Goal: Contribute content: Contribute content

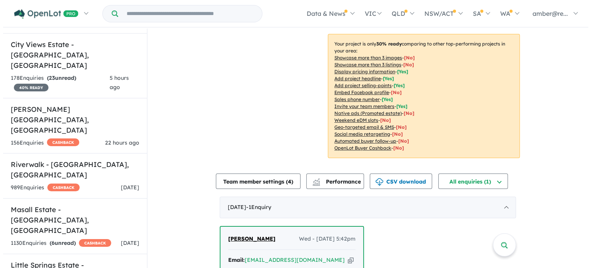
scroll to position [32, 0]
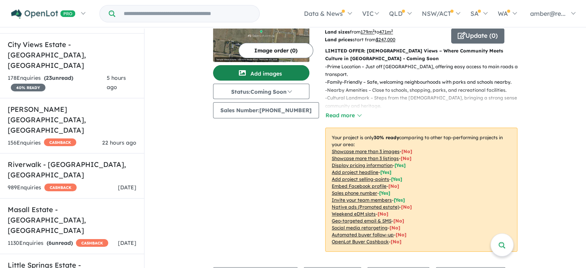
click at [285, 73] on button "Add images" at bounding box center [261, 72] width 96 height 15
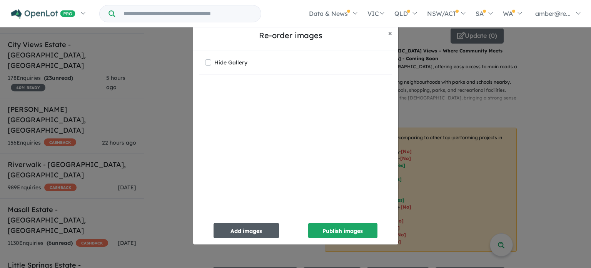
click at [254, 232] on button "Add images" at bounding box center [246, 230] width 65 height 15
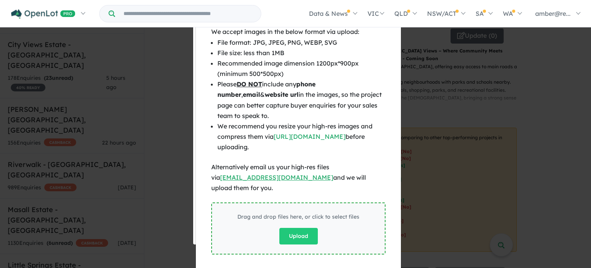
scroll to position [65, 0]
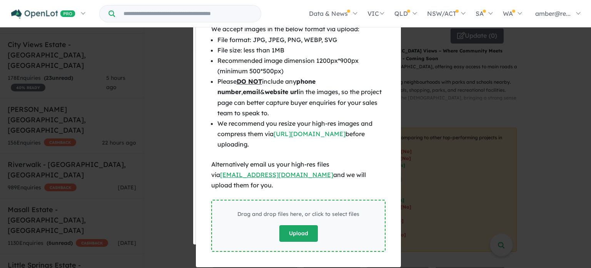
click at [290, 225] on button "Upload" at bounding box center [298, 233] width 38 height 17
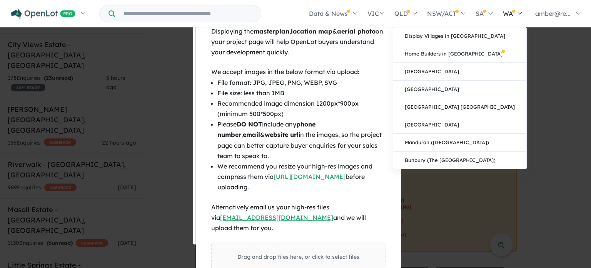
scroll to position [23, 0]
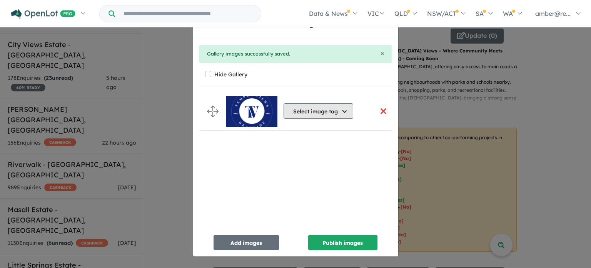
click at [301, 112] on button "Select image tag" at bounding box center [319, 110] width 70 height 15
click at [334, 115] on button "Select image tag" at bounding box center [319, 110] width 70 height 15
click at [379, 110] on button "button" at bounding box center [384, 111] width 16 height 17
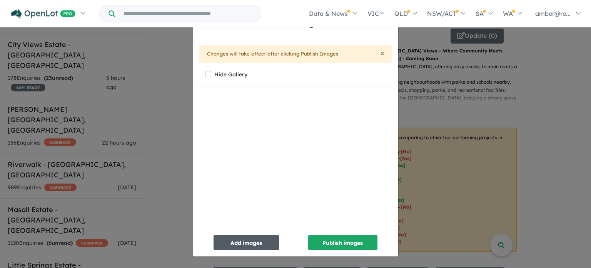
click at [225, 237] on button "Add images" at bounding box center [246, 241] width 65 height 15
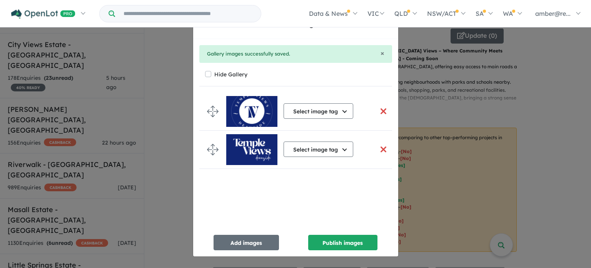
click at [377, 112] on button "button" at bounding box center [384, 111] width 16 height 17
click at [384, 110] on button "button" at bounding box center [384, 111] width 16 height 17
click at [382, 111] on button "button" at bounding box center [384, 111] width 16 height 17
click at [333, 150] on button "Select image tag" at bounding box center [319, 148] width 70 height 15
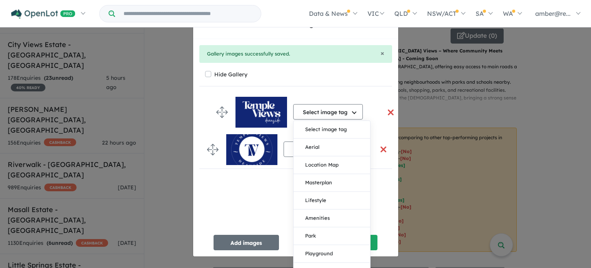
drag, startPoint x: 215, startPoint y: 149, endPoint x: 225, endPoint y: 112, distance: 38.6
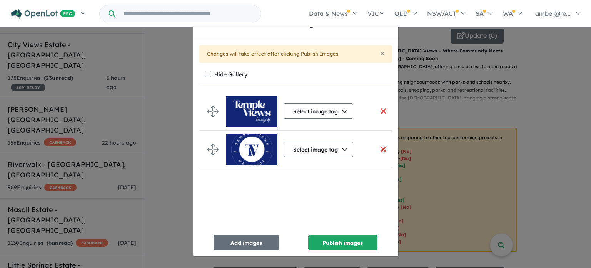
click at [321, 120] on div "Select image tag Select image tag Aerial Location Map Masterplan Lifestyle Amen…" at bounding box center [319, 112] width 70 height 20
click at [326, 116] on button "Select image tag" at bounding box center [319, 110] width 70 height 15
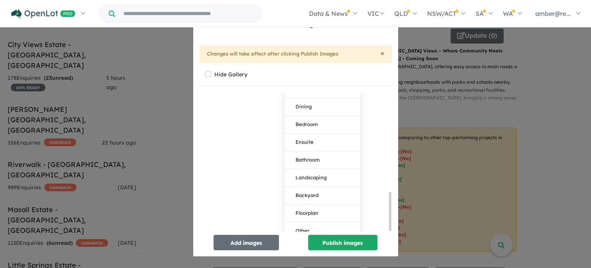
scroll to position [361, 0]
click at [234, 154] on div "Select image tag Select image tag Aerial Location Map Masterplan Lifestyle Amen…" at bounding box center [298, 164] width 199 height 145
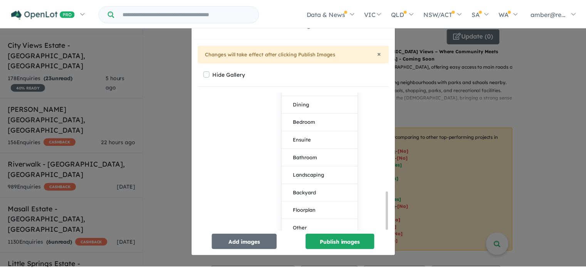
scroll to position [0, 0]
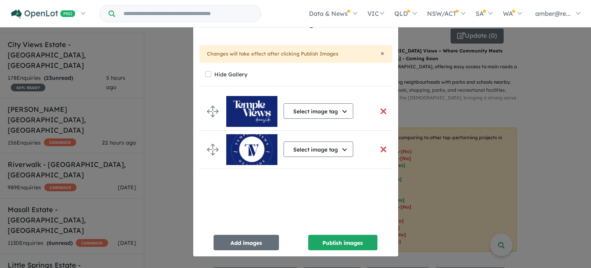
click at [383, 149] on button "button" at bounding box center [384, 149] width 16 height 17
click at [378, 149] on button "button" at bounding box center [384, 149] width 16 height 17
click at [381, 148] on button "button" at bounding box center [384, 149] width 16 height 17
click at [382, 54] on span "×" at bounding box center [383, 53] width 4 height 9
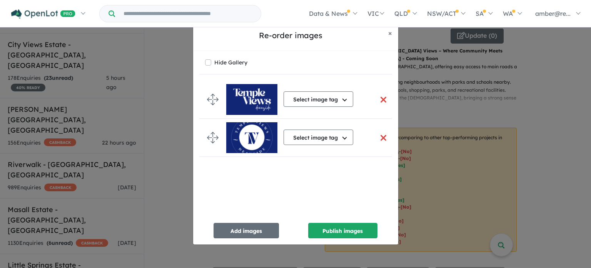
click at [381, 136] on button "button" at bounding box center [384, 137] width 16 height 17
click at [233, 62] on label "Hide Gallery" at bounding box center [230, 62] width 33 height 11
click at [229, 64] on label "Hide Gallery" at bounding box center [230, 62] width 33 height 11
click at [344, 231] on button "Publish images" at bounding box center [342, 230] width 69 height 15
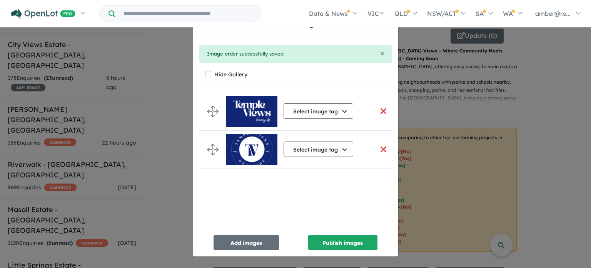
click at [533, 107] on div "Re-order images × Close × Image order successfully saved Hide Gallery Select im…" at bounding box center [295, 134] width 591 height 268
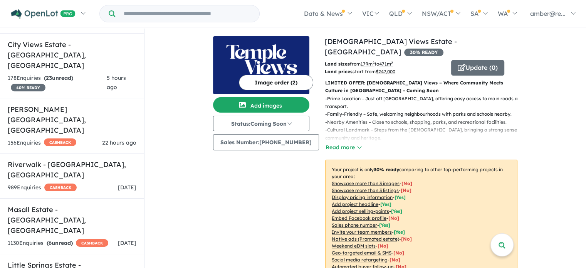
click at [274, 55] on img at bounding box center [261, 65] width 96 height 58
click at [284, 79] on button "Image order ( 2 )" at bounding box center [276, 82] width 74 height 15
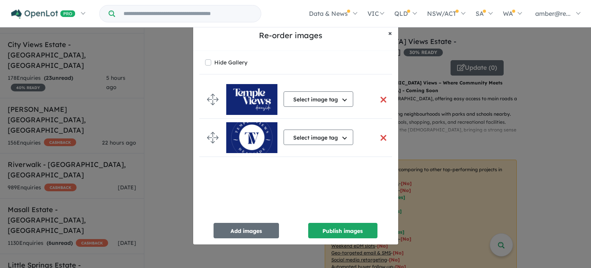
click at [390, 30] on span "×" at bounding box center [390, 32] width 4 height 9
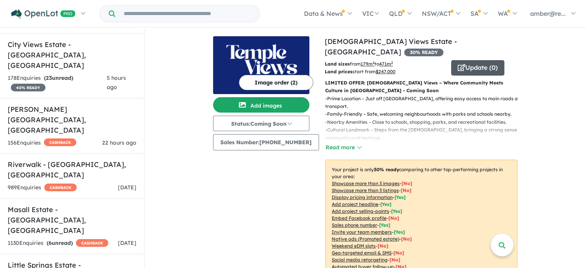
click at [464, 60] on button "Update ( 0 )" at bounding box center [477, 67] width 53 height 15
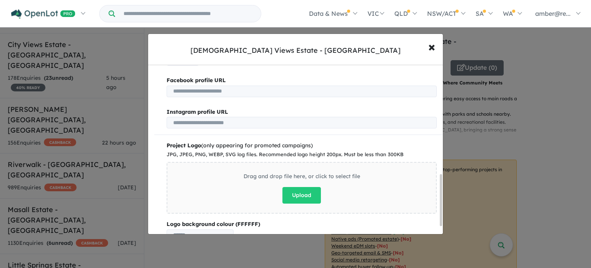
scroll to position [387, 0]
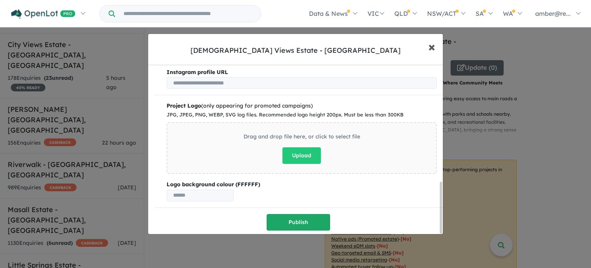
click at [435, 45] on button "× Close" at bounding box center [432, 46] width 22 height 21
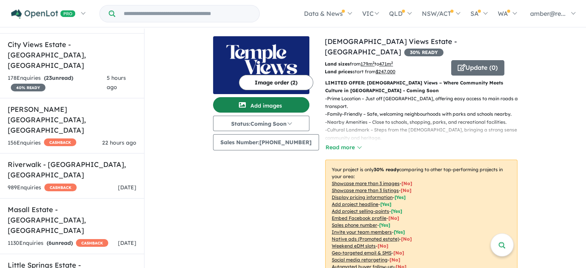
click at [276, 102] on button "Add images" at bounding box center [261, 104] width 96 height 15
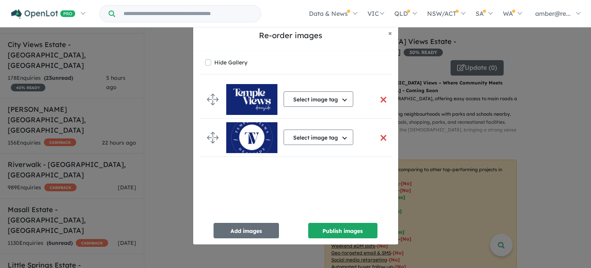
click at [379, 98] on button "button" at bounding box center [384, 99] width 16 height 17
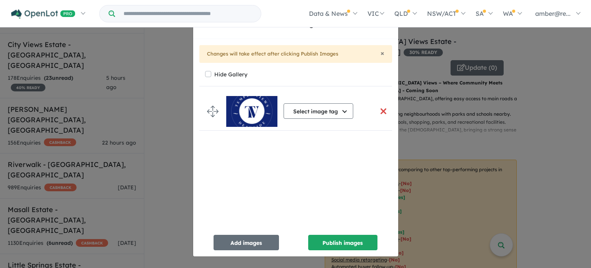
click at [380, 109] on button "button" at bounding box center [384, 111] width 16 height 17
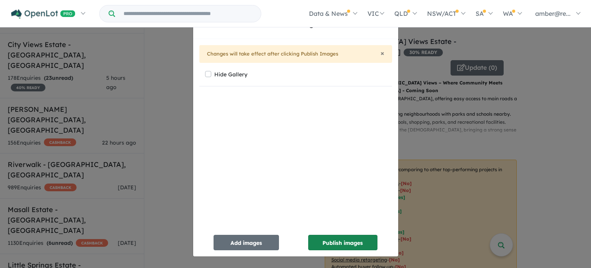
click at [340, 243] on button "Publish images" at bounding box center [342, 241] width 69 height 15
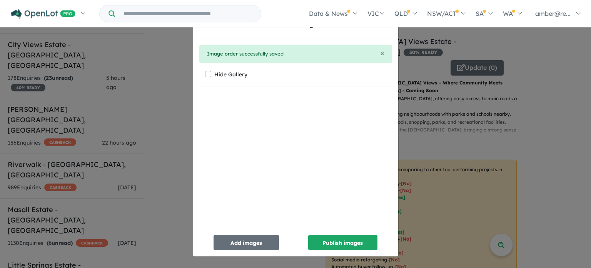
click at [493, 107] on div "Re-order images × Close × Image order successfully saved Hide Gallery Add image…" at bounding box center [295, 134] width 591 height 268
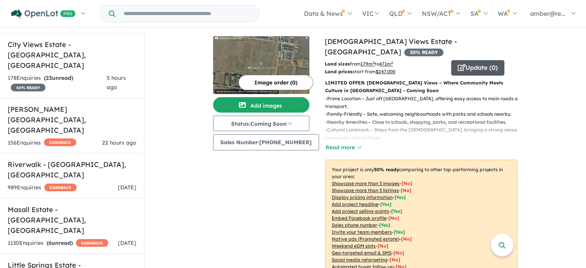
click at [472, 60] on button "Update ( 0 )" at bounding box center [477, 67] width 53 height 15
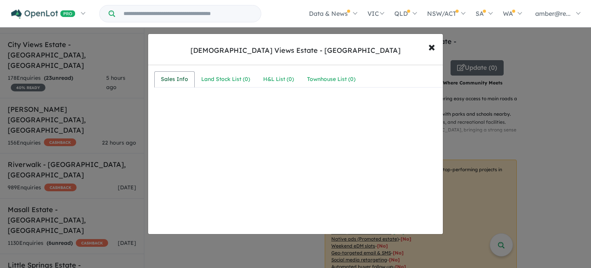
click at [166, 79] on div "Sales Info" at bounding box center [174, 79] width 27 height 9
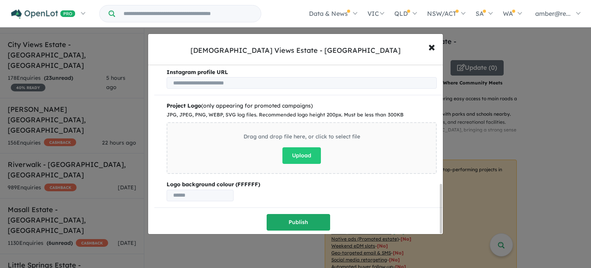
scroll to position [383, 0]
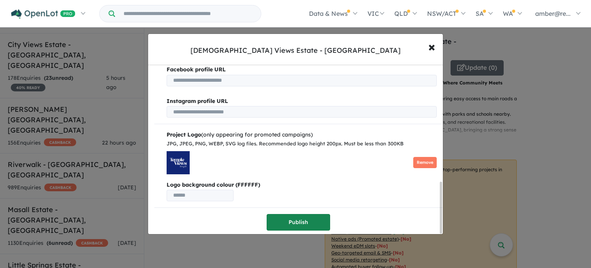
click at [290, 218] on button "Publish" at bounding box center [299, 222] width 64 height 17
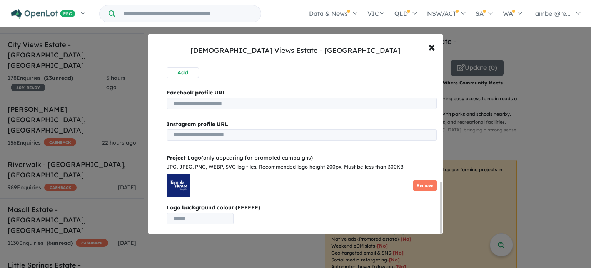
scroll to position [0, 0]
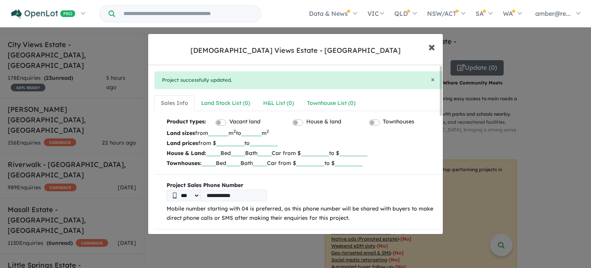
click at [433, 50] on span "×" at bounding box center [431, 46] width 7 height 17
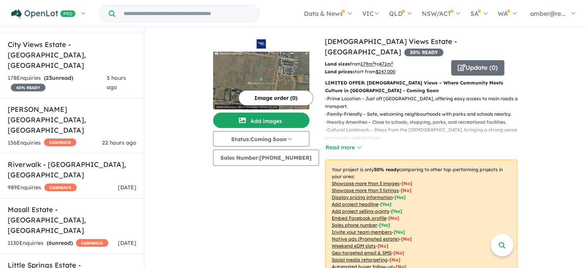
click at [289, 67] on img at bounding box center [261, 81] width 96 height 58
click at [266, 125] on button "Add images" at bounding box center [261, 119] width 96 height 15
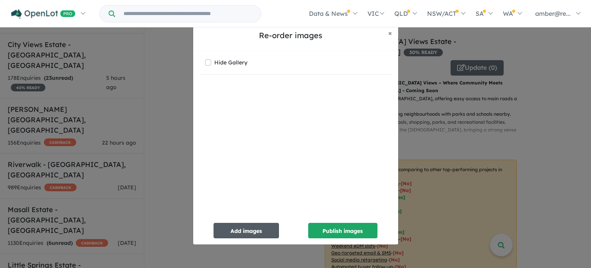
click at [238, 224] on button "Add images" at bounding box center [246, 230] width 65 height 15
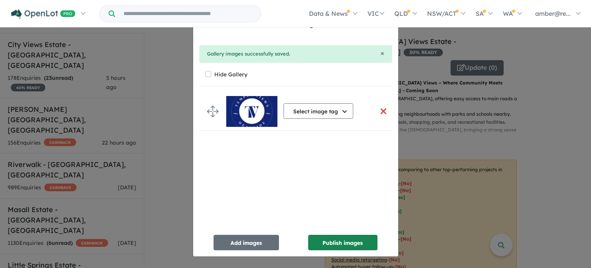
click at [337, 241] on button "Publish images" at bounding box center [342, 241] width 69 height 15
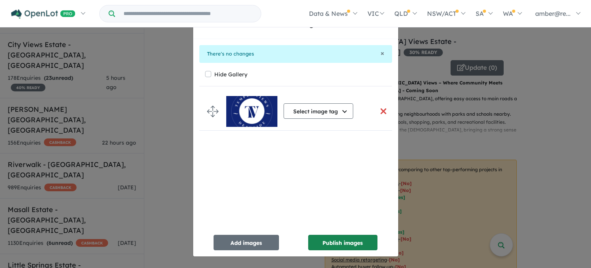
click at [332, 239] on button "Publish images" at bounding box center [342, 241] width 69 height 15
drag, startPoint x: 395, startPoint y: 148, endPoint x: 417, endPoint y: 148, distance: 22.7
click at [395, 148] on div "× There's no changes Hide Gallery Select image tag Select image tag Aerial Loca…" at bounding box center [295, 147] width 205 height 217
click at [334, 239] on button "Publish images" at bounding box center [342, 241] width 69 height 15
click at [373, 35] on div "Re-order images × Close" at bounding box center [295, 25] width 205 height 27
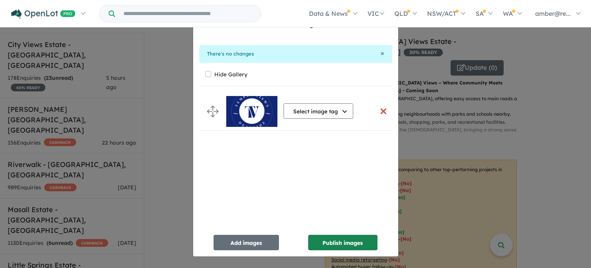
click at [333, 248] on button "Publish images" at bounding box center [342, 241] width 69 height 15
click at [333, 240] on button "Publish images" at bounding box center [342, 241] width 69 height 15
click at [333, 237] on button "Publish images" at bounding box center [342, 241] width 69 height 15
click at [150, 167] on div "Re-order images × Close × There's no changes Hide Gallery Select image tag Sele…" at bounding box center [295, 134] width 591 height 268
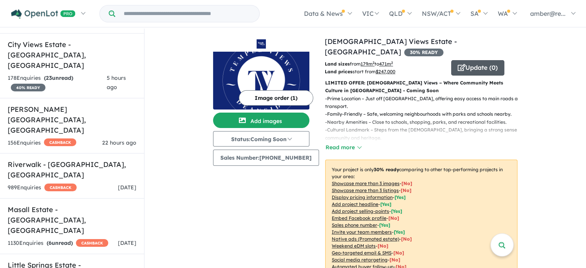
click at [465, 60] on button "Update ( 0 )" at bounding box center [477, 67] width 53 height 15
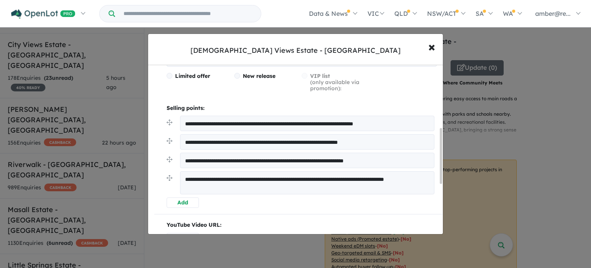
scroll to position [192, 0]
